Goal: Task Accomplishment & Management: Manage account settings

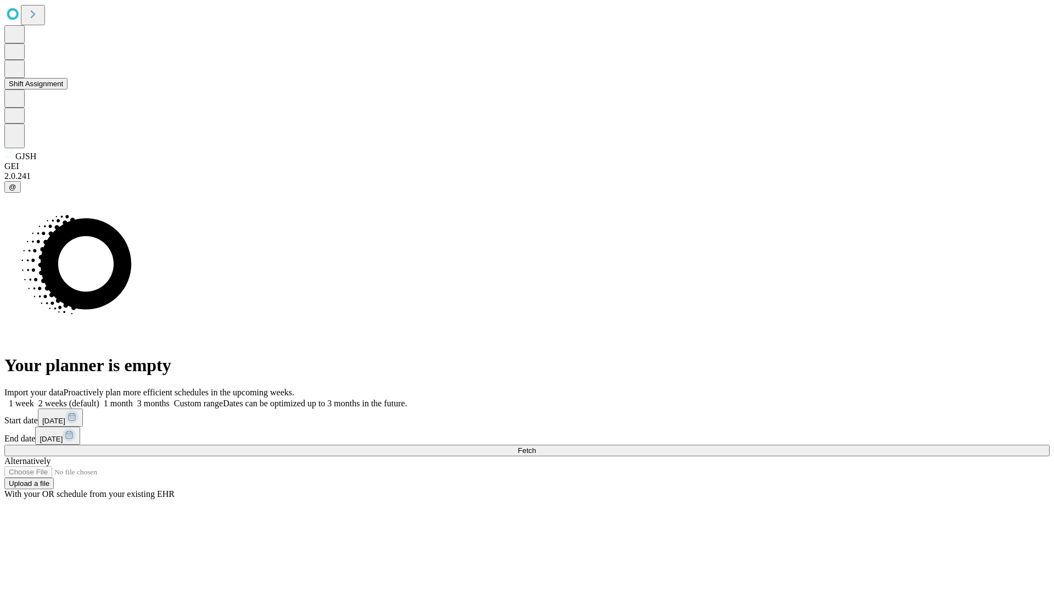
click at [68, 89] on button "Shift Assignment" at bounding box center [35, 84] width 63 height 12
